Goal: Navigation & Orientation: Understand site structure

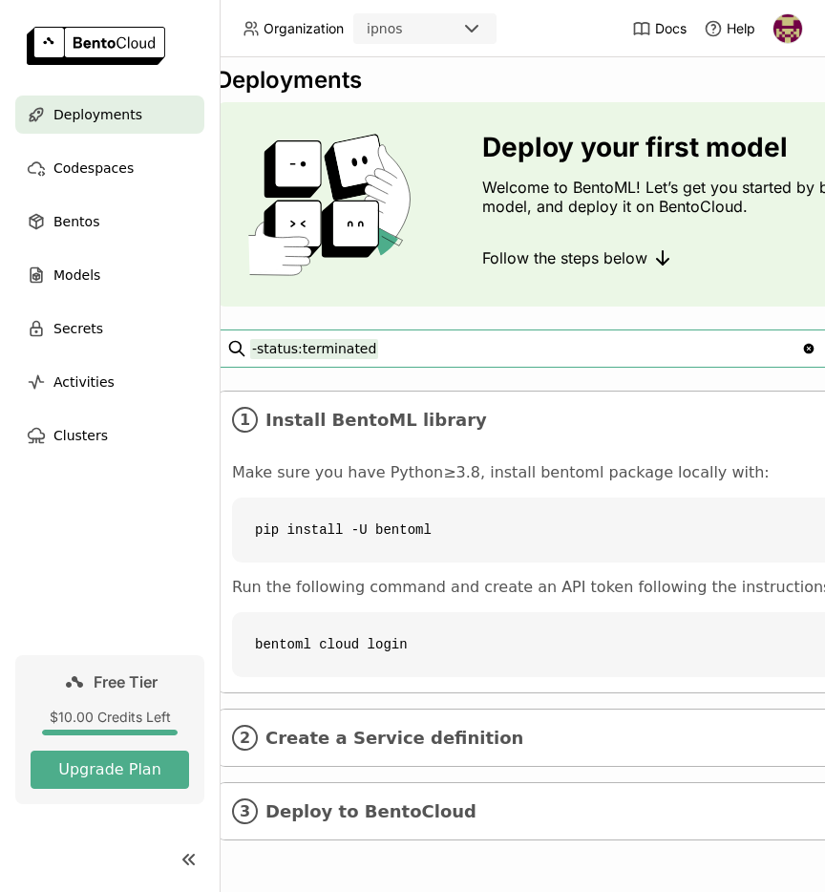
scroll to position [14, 34]
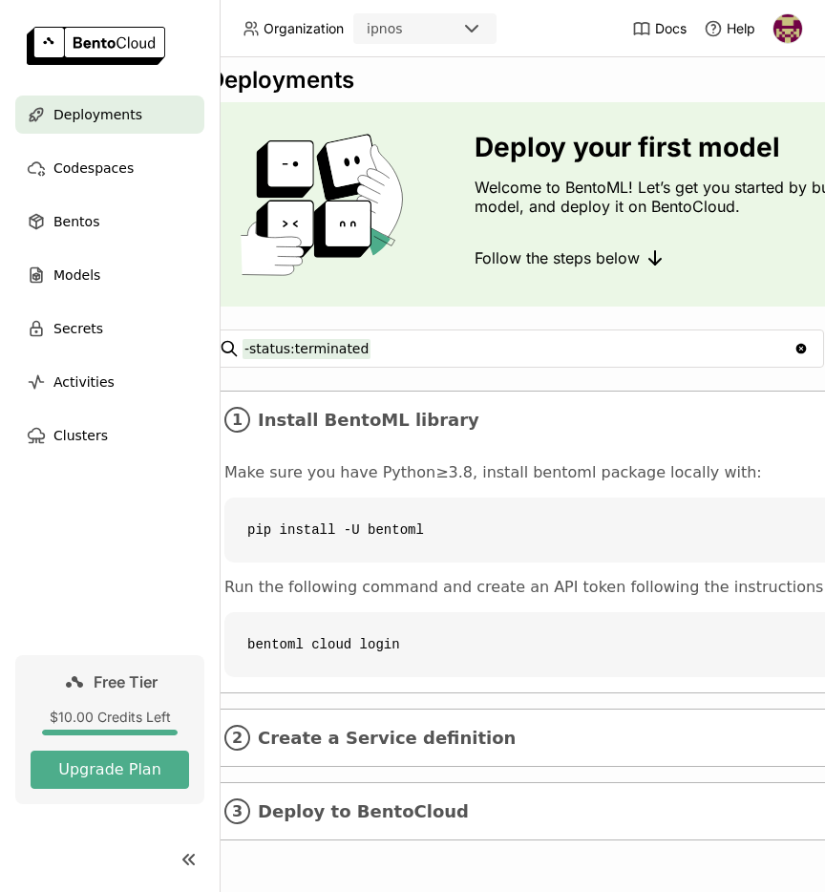
click at [475, 643] on code "bentoml cloud login" at bounding box center [685, 644] width 922 height 65
click at [413, 748] on span "Create a Service definition" at bounding box center [687, 738] width 858 height 21
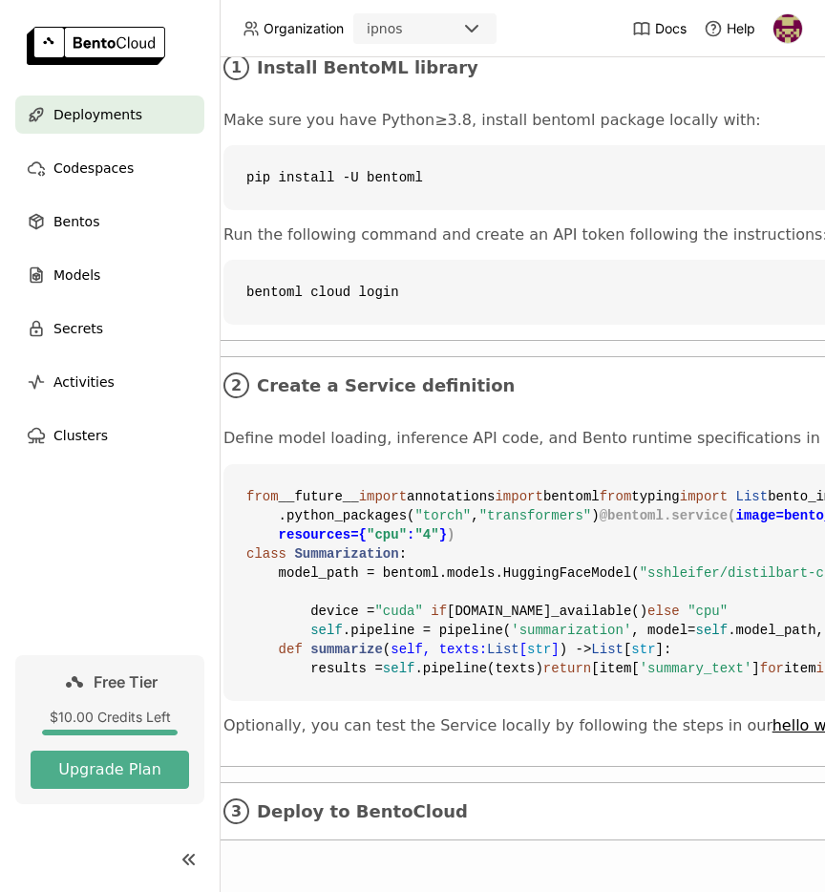
scroll to position [710, 35]
click at [431, 795] on div "3 Deploy to BentoCloud" at bounding box center [684, 811] width 953 height 56
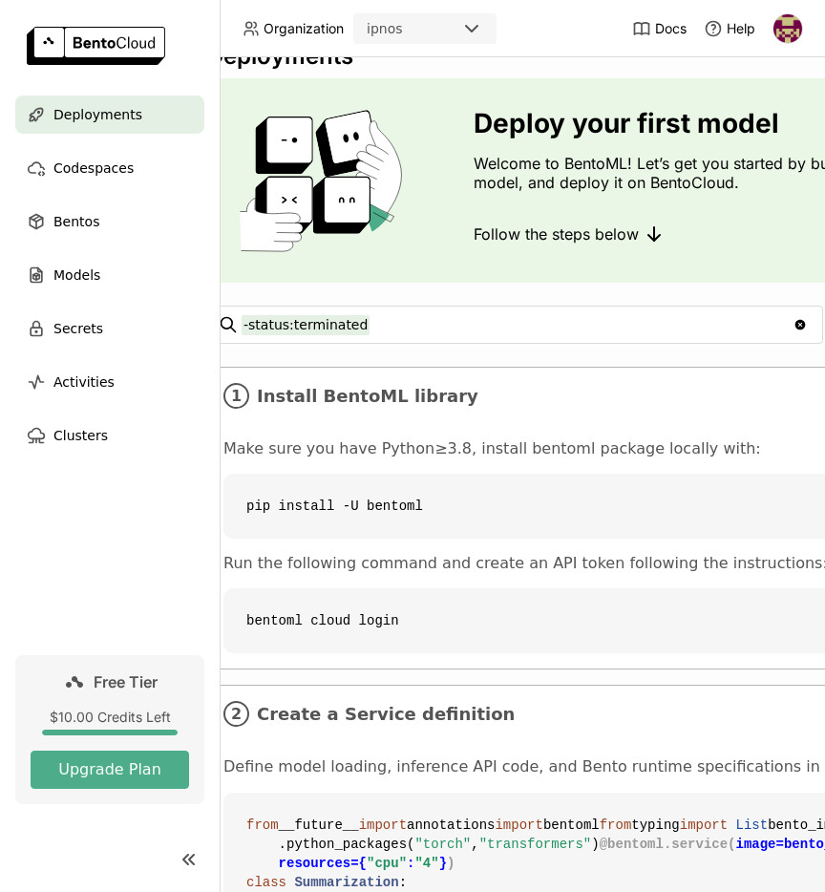
scroll to position [0, 35]
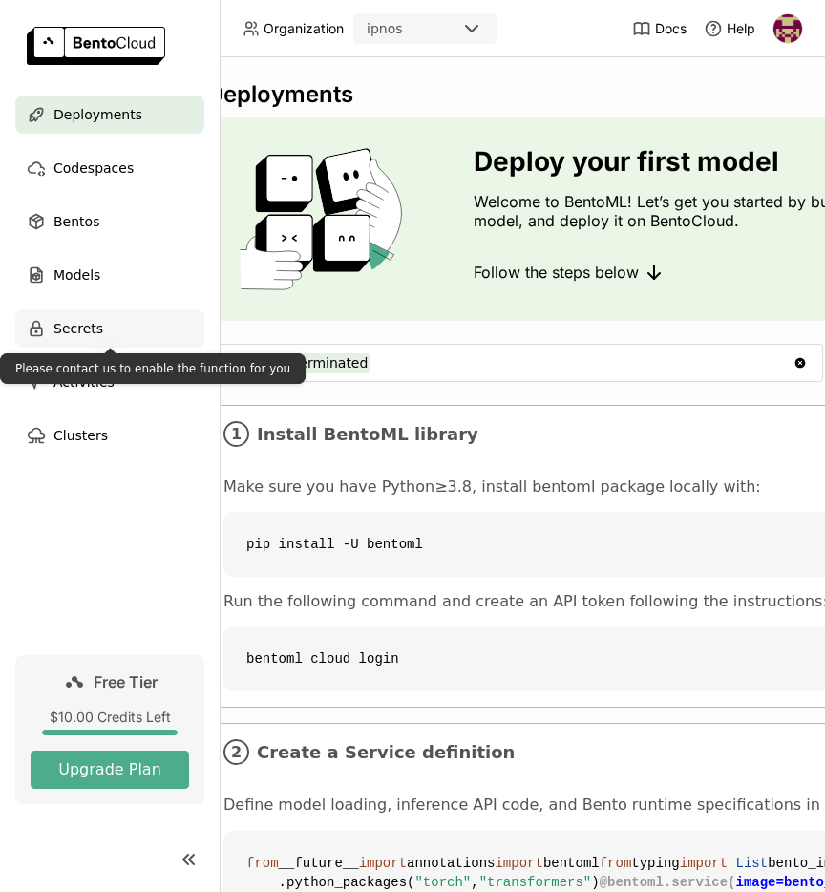
click at [124, 329] on div "Secrets" at bounding box center [109, 328] width 189 height 38
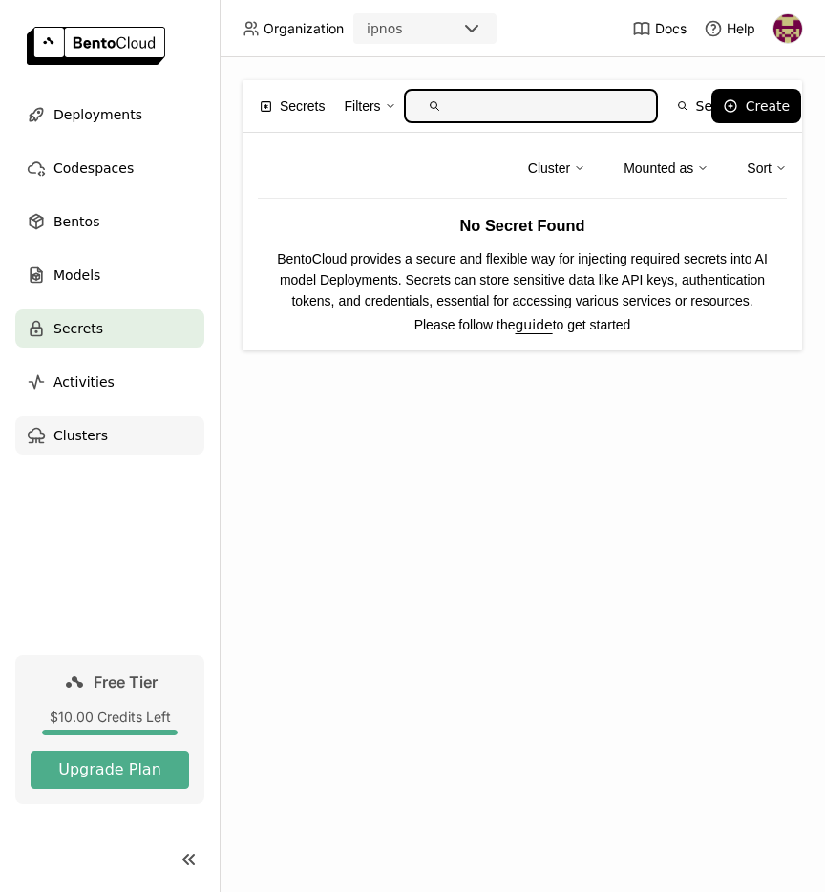
click at [115, 423] on div "Clusters" at bounding box center [109, 435] width 189 height 38
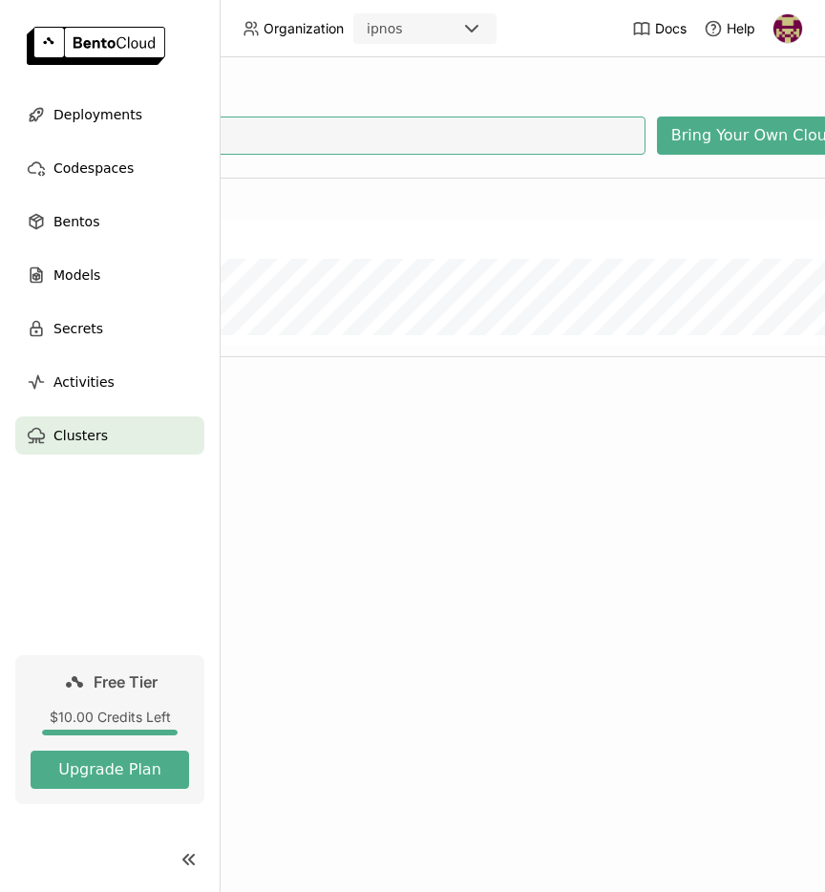
scroll to position [0, 350]
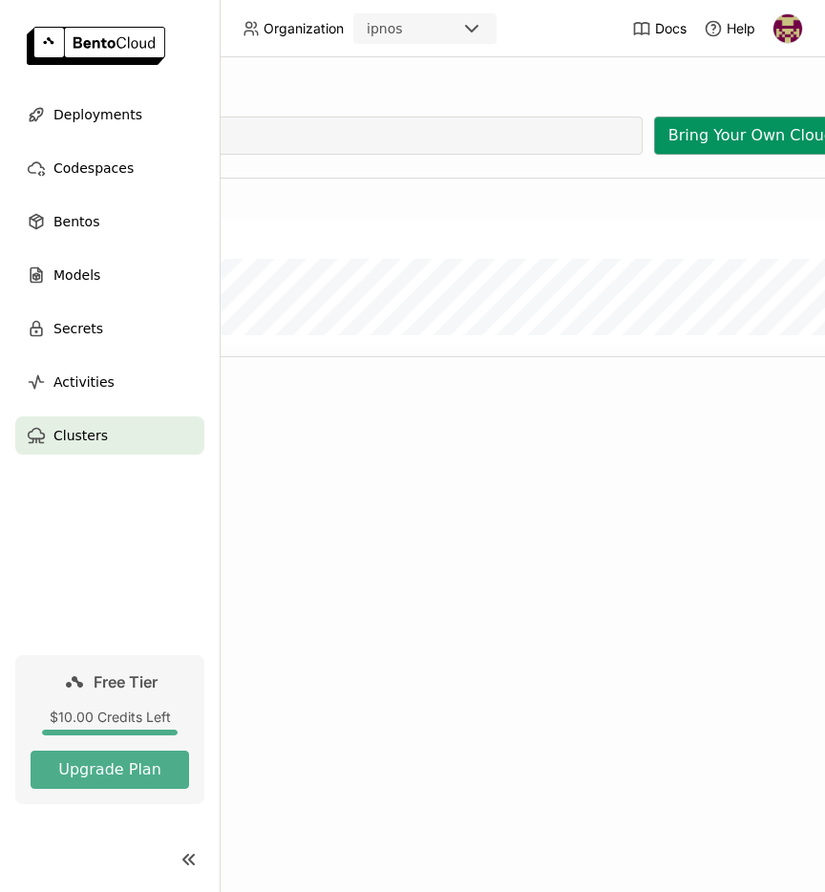
click at [752, 129] on button "Bring Your Own Cloud" at bounding box center [751, 136] width 194 height 38
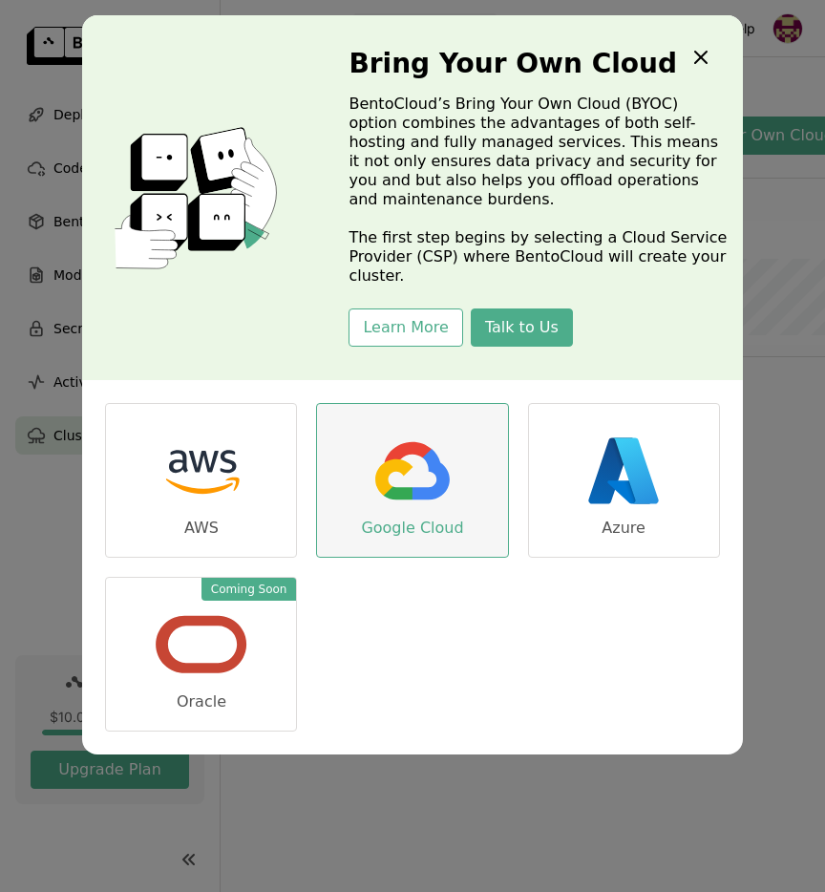
click at [420, 447] on img "dialog" at bounding box center [412, 470] width 95 height 95
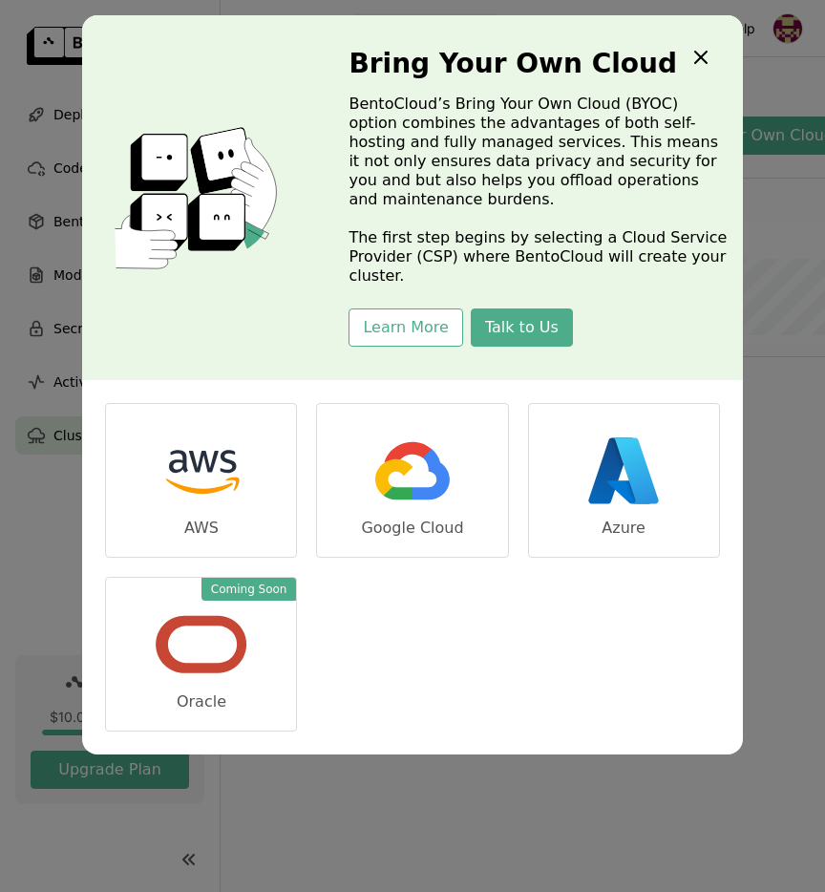
click at [696, 57] on icon "Close" at bounding box center [700, 57] width 23 height 23
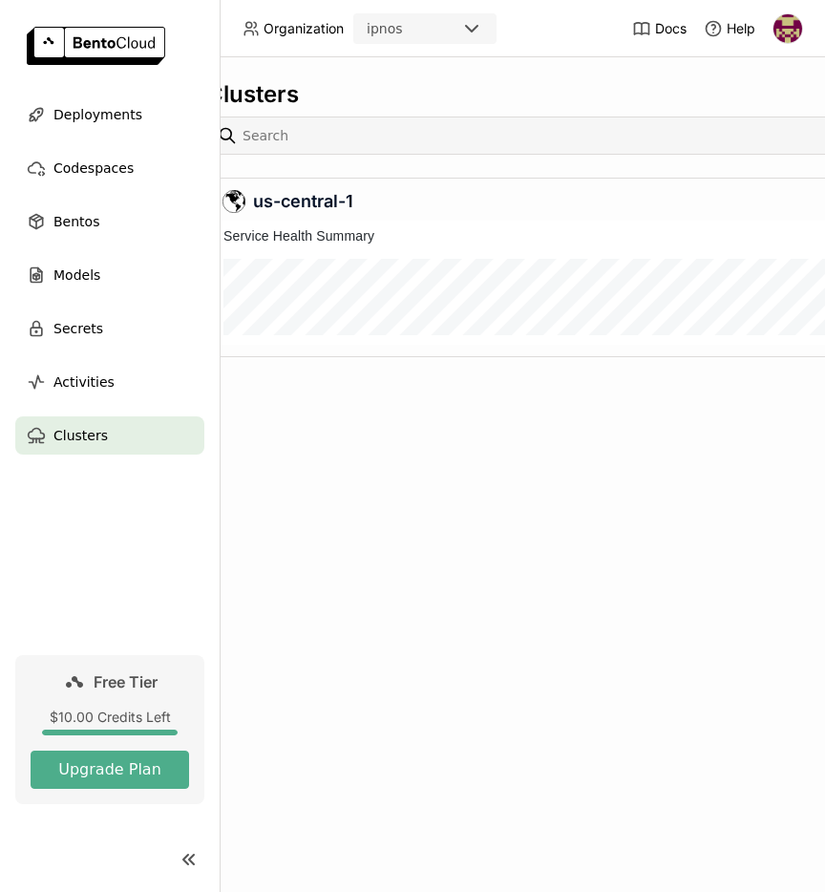
scroll to position [0, 0]
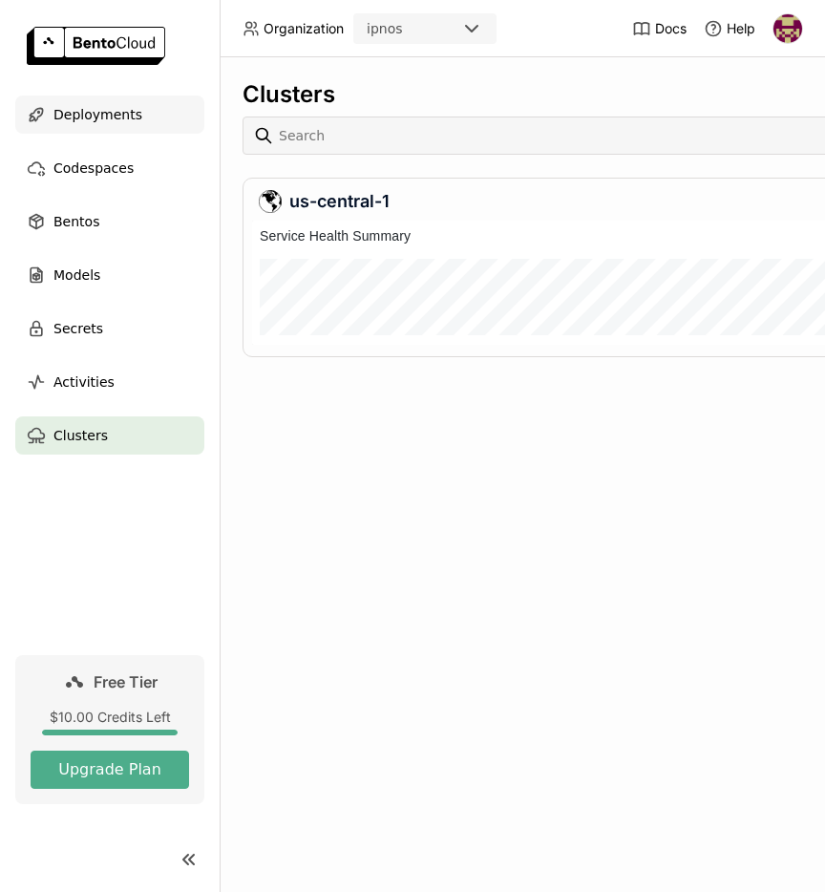
click at [132, 111] on span "Deployments" at bounding box center [97, 114] width 89 height 23
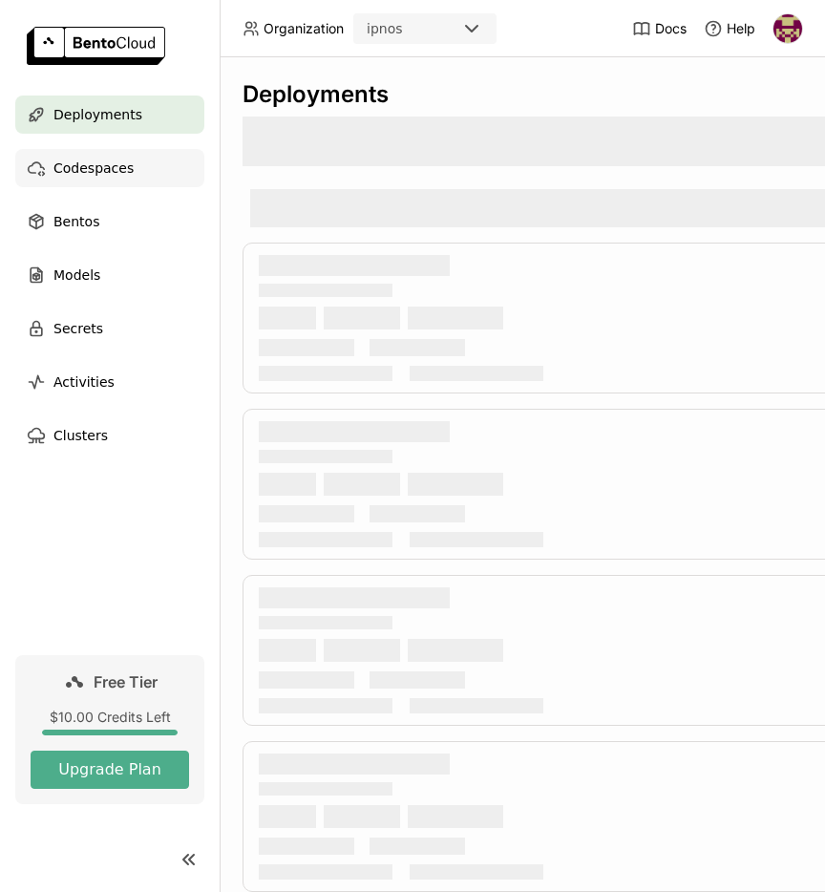
scroll to position [0, 27]
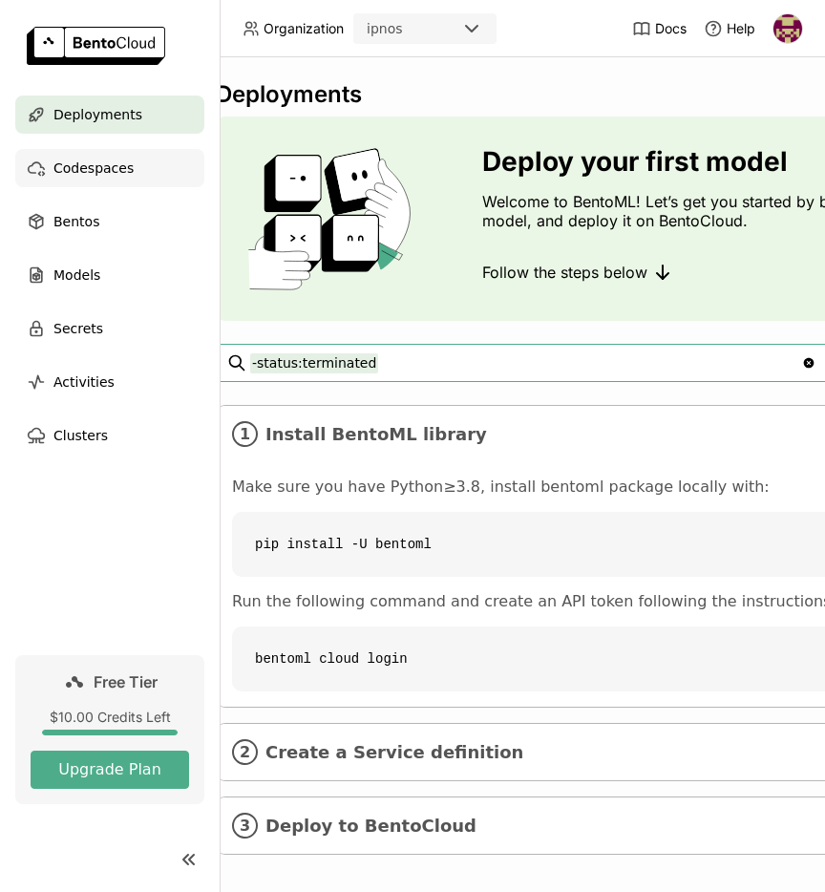
click at [122, 166] on span "Codespaces" at bounding box center [93, 168] width 80 height 23
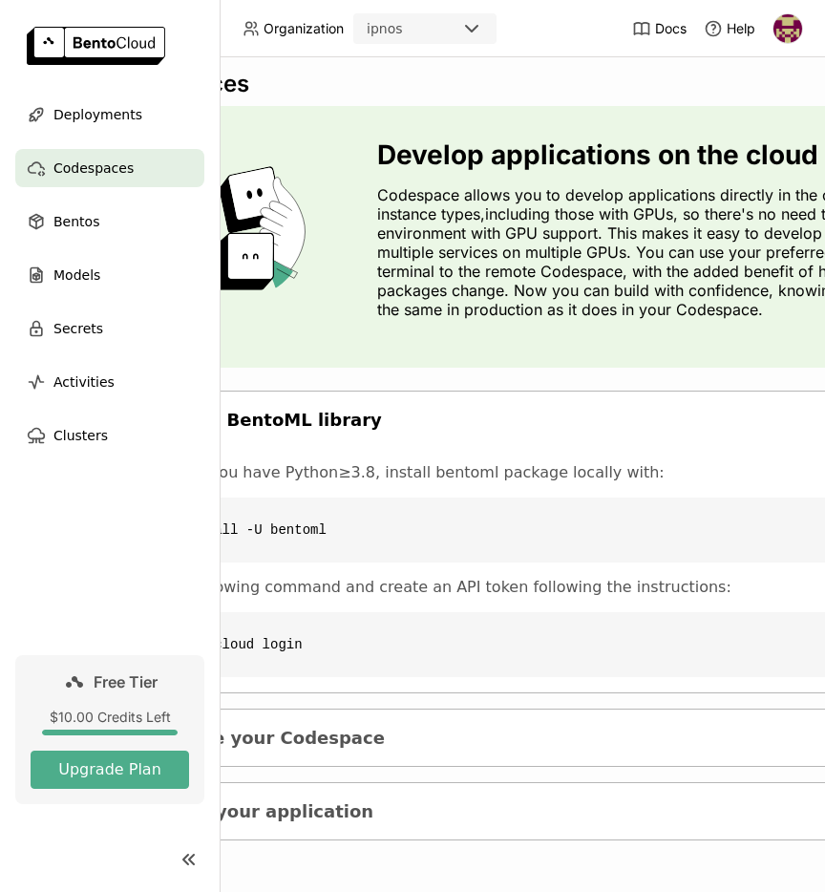
scroll to position [11, 148]
